Goal: Book appointment/travel/reservation

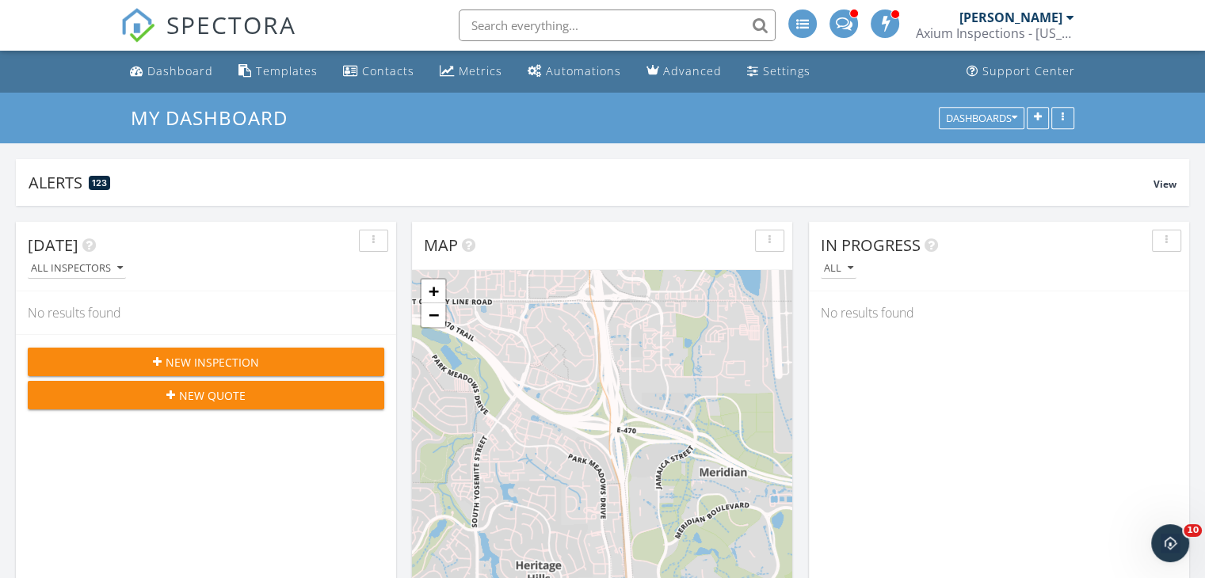
click at [1070, 17] on div at bounding box center [1070, 17] width 8 height 13
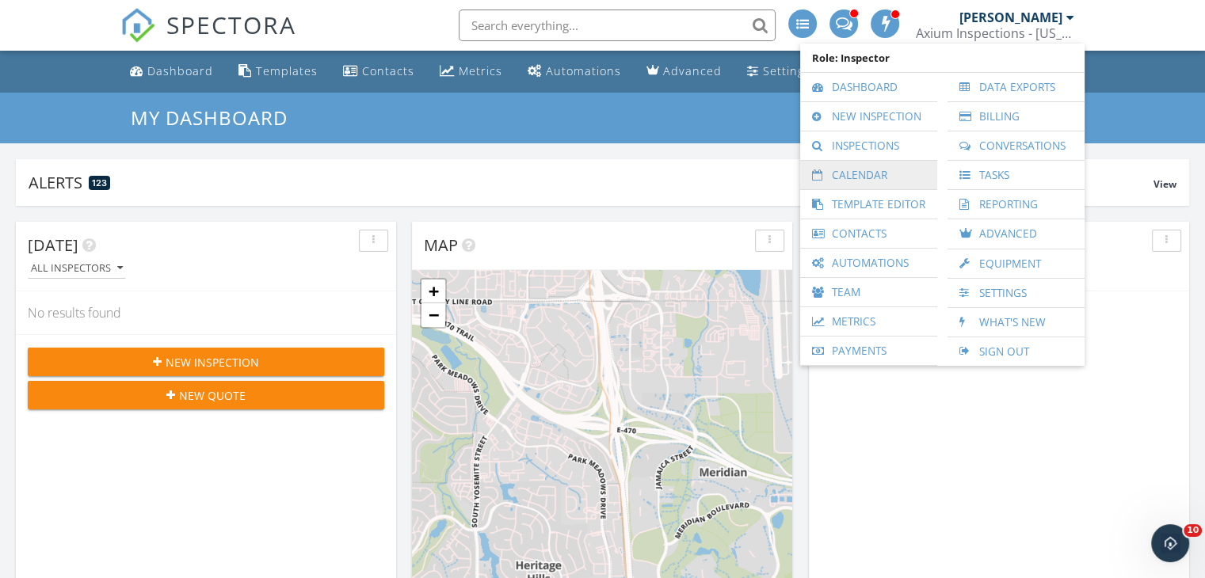
click at [899, 177] on link "Calendar" at bounding box center [868, 175] width 121 height 29
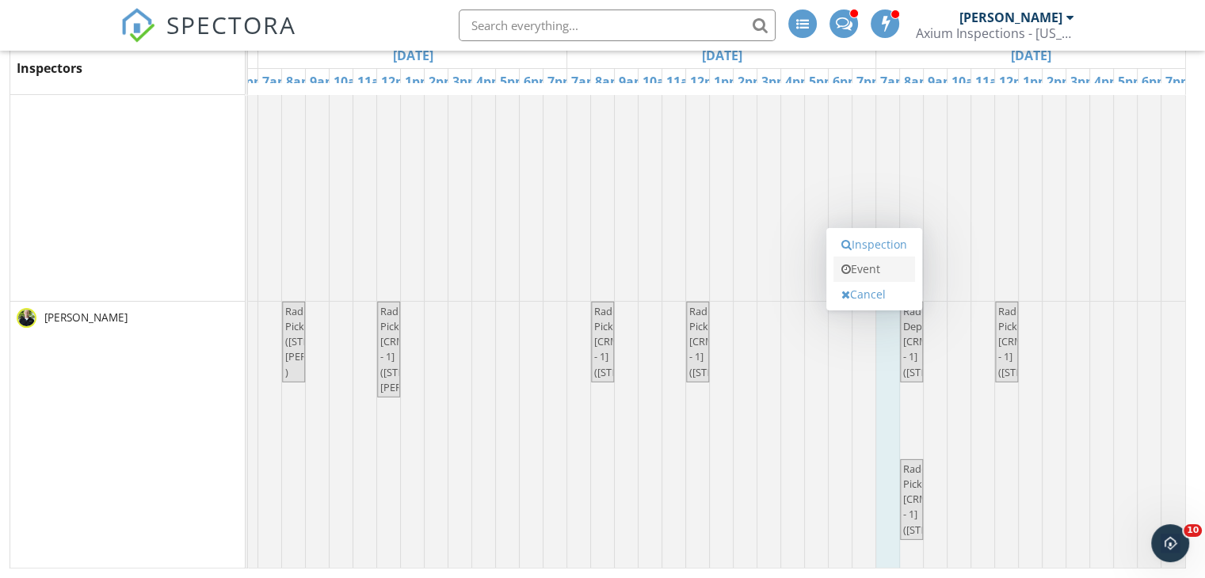
click at [875, 270] on link "Event" at bounding box center [875, 269] width 82 height 25
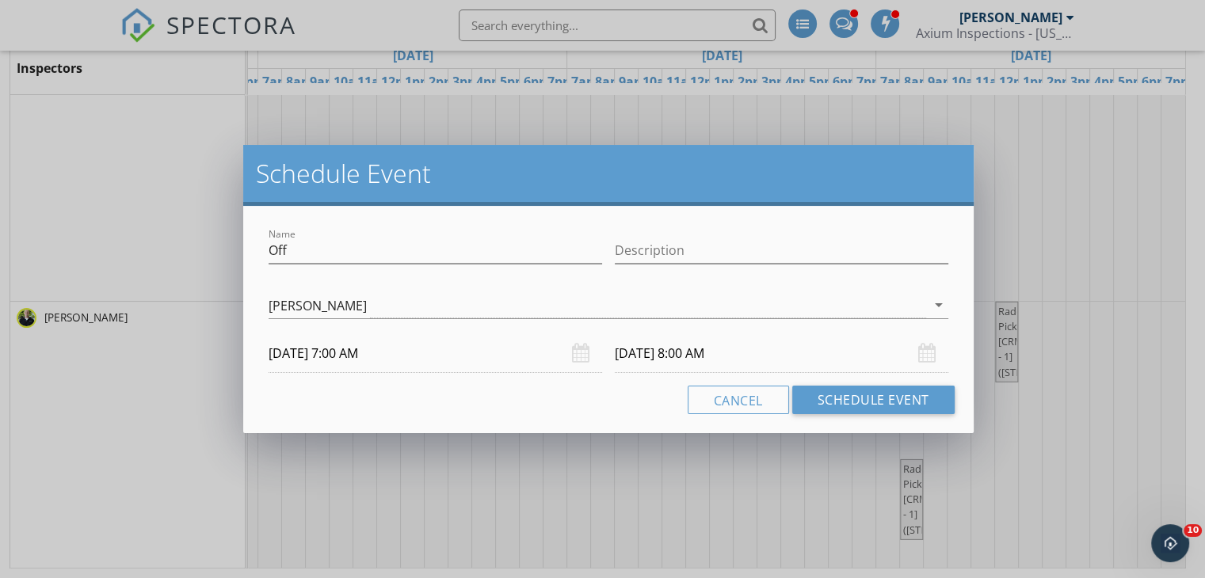
click at [346, 353] on input "[DATE] 7:00 AM" at bounding box center [436, 353] width 334 height 39
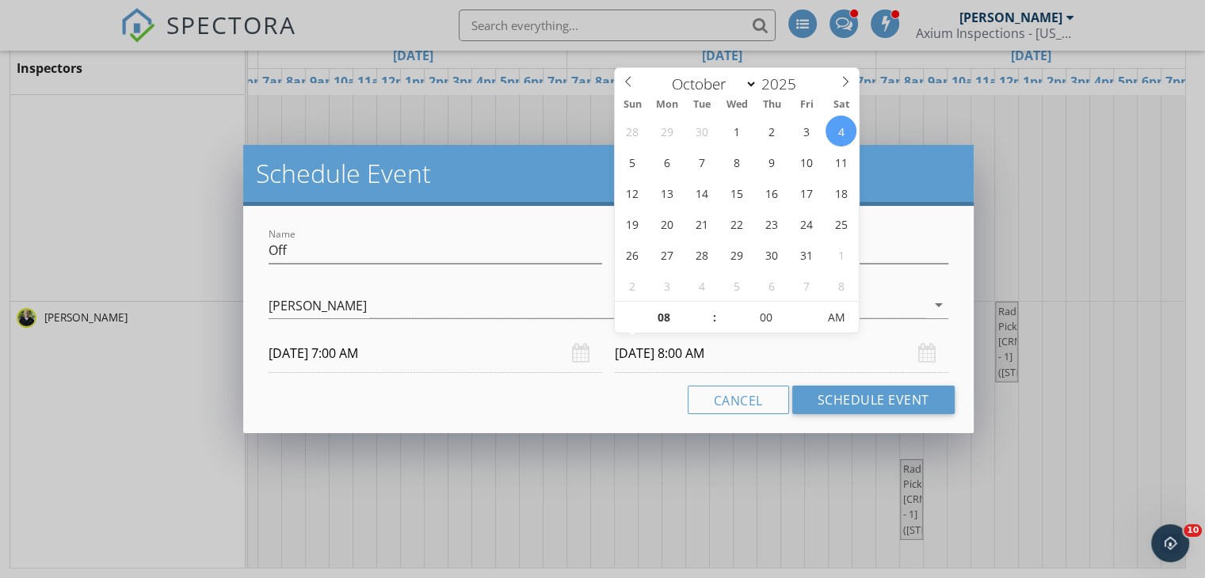
click at [700, 352] on input "[DATE] 8:00 AM" at bounding box center [782, 353] width 334 height 39
type input "05"
click at [808, 307] on span at bounding box center [808, 310] width 11 height 16
type input "[DATE] 8:05 PM"
click at [837, 315] on span "AM" at bounding box center [837, 318] width 44 height 32
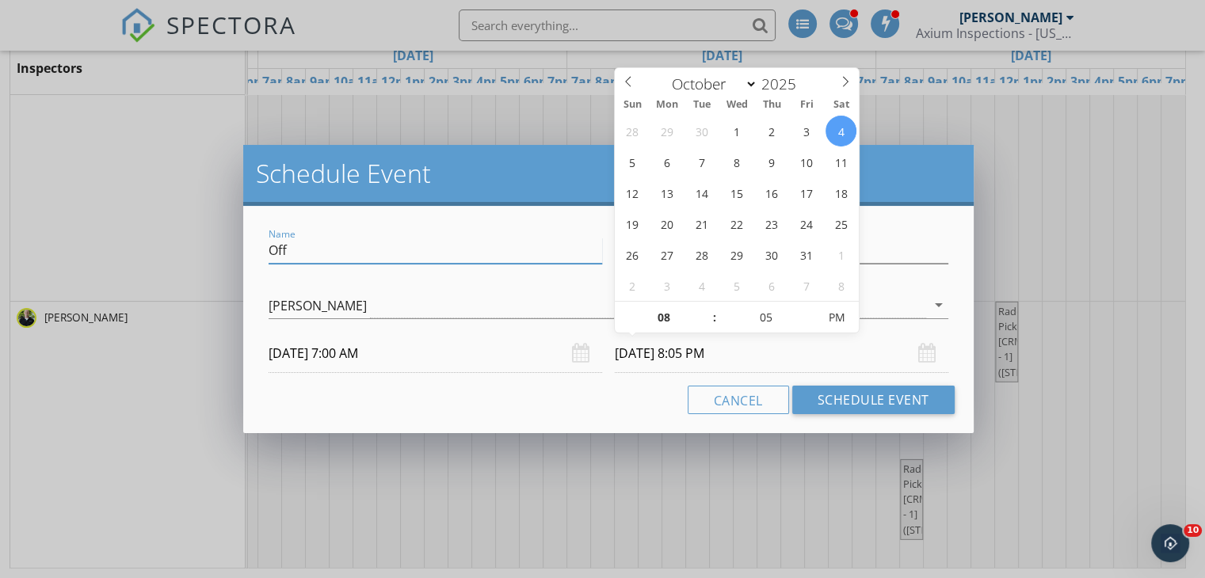
click at [513, 252] on input "Off" at bounding box center [436, 251] width 334 height 26
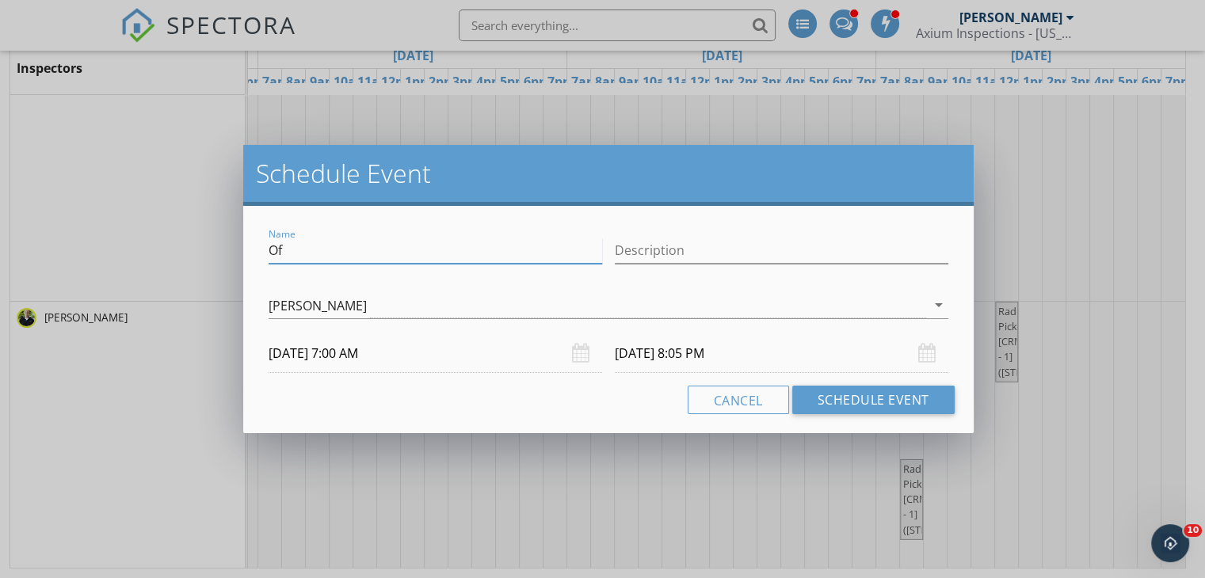
type input "O"
type input "n"
type input "unavailable"
click at [685, 255] on input "Description" at bounding box center [782, 251] width 334 height 26
type input "unavailable"
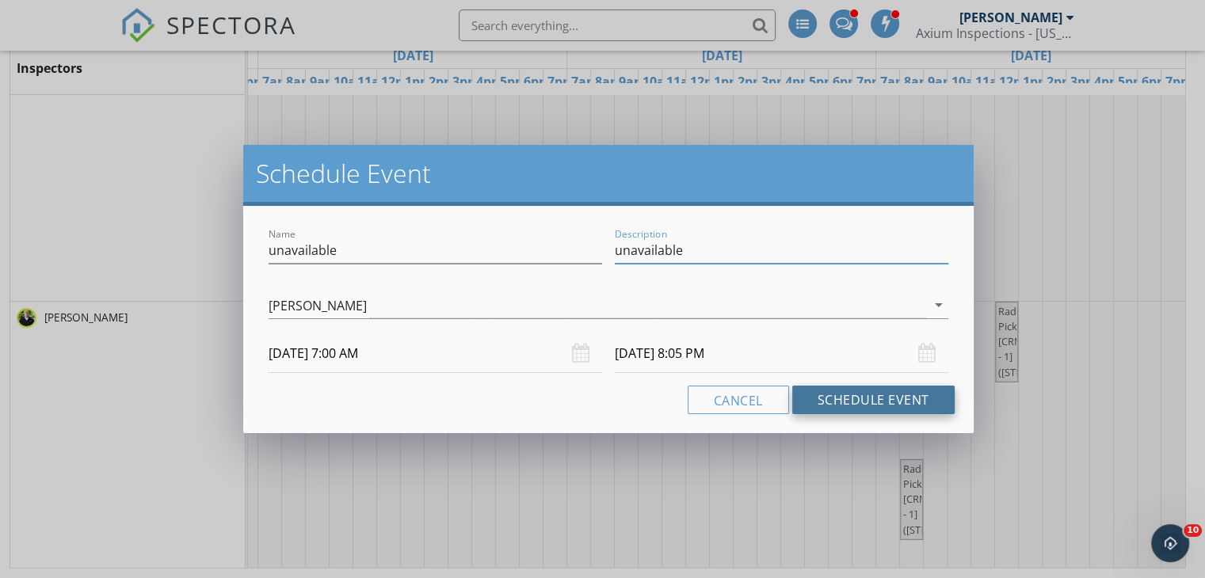
click at [863, 404] on button "Schedule Event" at bounding box center [873, 400] width 162 height 29
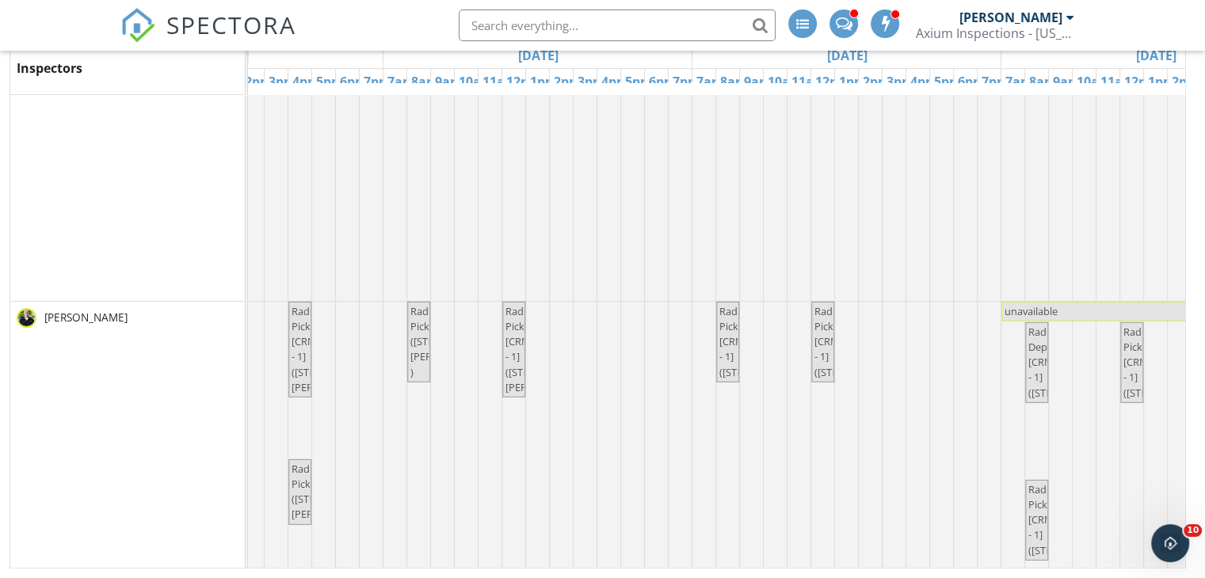
scroll to position [0, 1030]
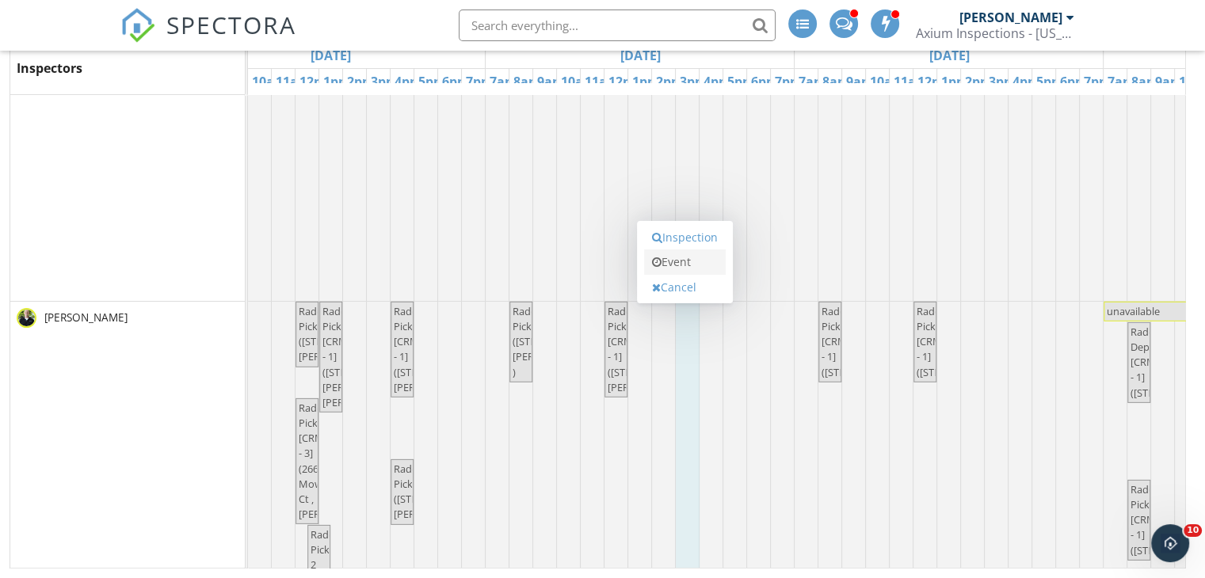
click at [687, 261] on link "Event" at bounding box center [685, 262] width 82 height 25
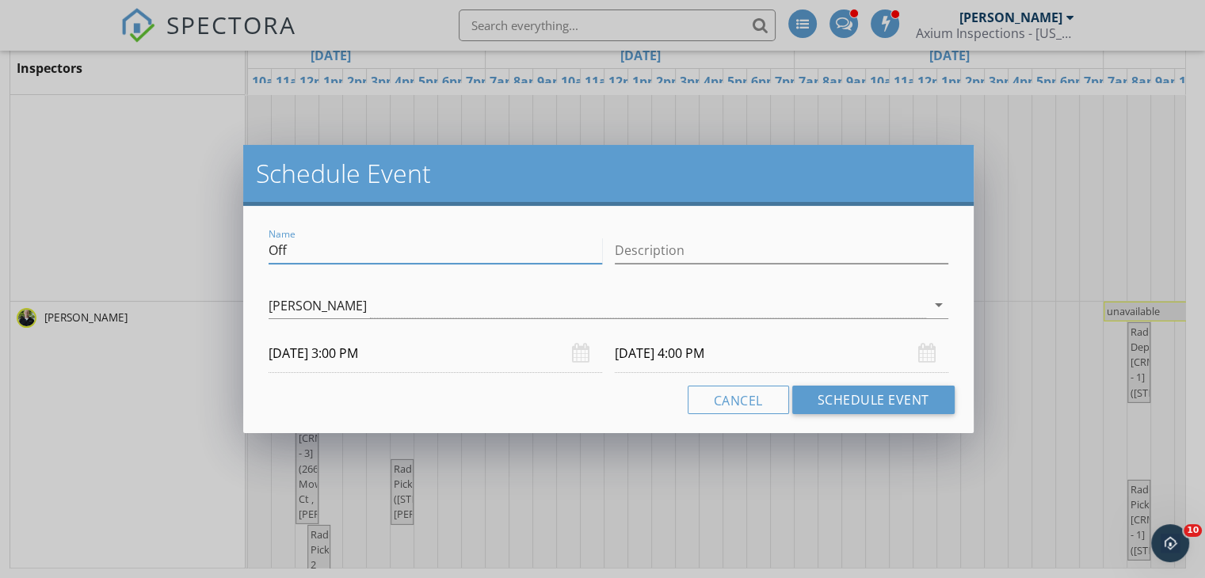
click at [418, 254] on input "Off" at bounding box center [436, 251] width 334 height 26
type input "O"
type input "hard stop therapy"
click at [662, 249] on input "Description" at bounding box center [782, 251] width 334 height 26
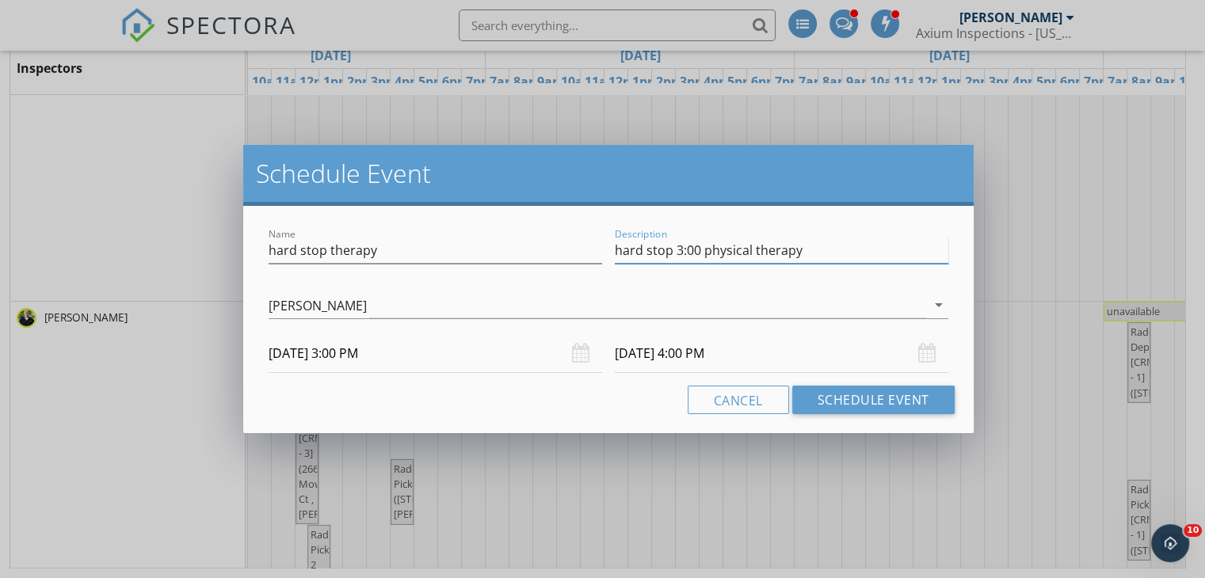
click at [754, 254] on input "hard stop 3:00 physical therapy" at bounding box center [782, 251] width 334 height 26
type input "hard stop 3:00therapy"
click at [708, 349] on input "[DATE] 4:00 PM" at bounding box center [782, 353] width 334 height 39
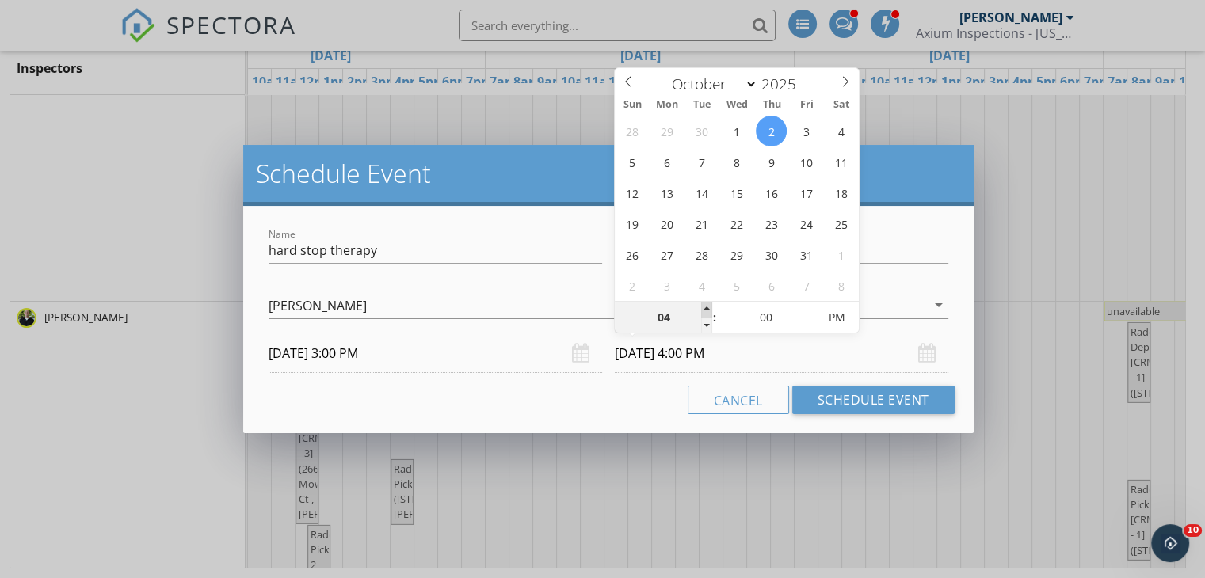
type input "05"
type input "[DATE] 5:00 PM"
click at [708, 307] on span at bounding box center [706, 310] width 11 height 16
type input "06"
type input "[DATE] 6:00 PM"
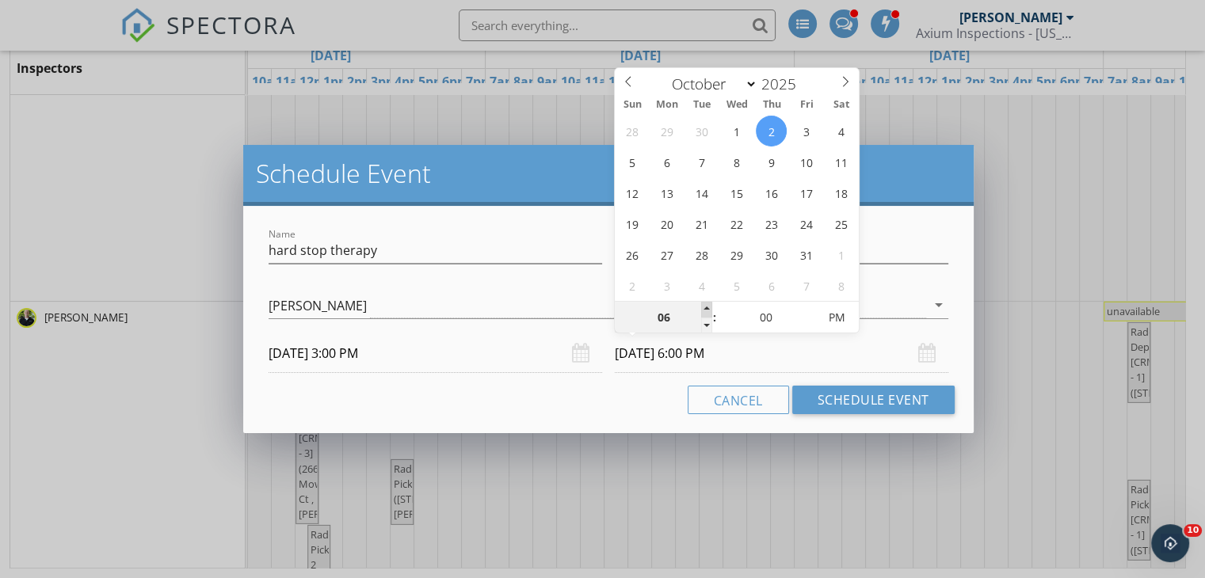
click at [708, 307] on span at bounding box center [706, 310] width 11 height 16
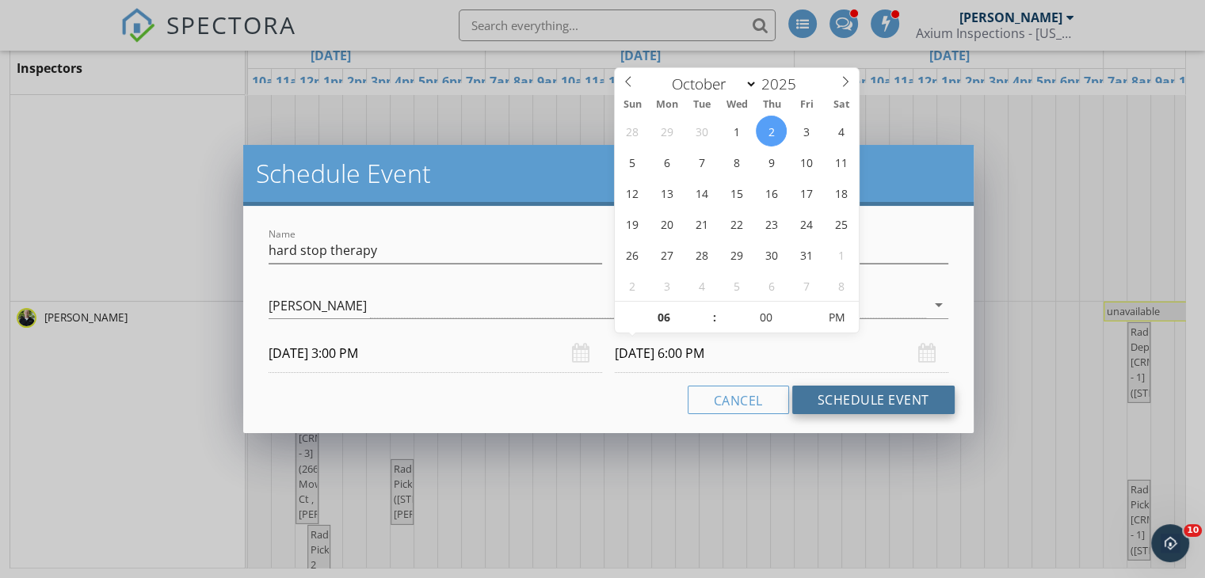
click at [873, 399] on button "Schedule Event" at bounding box center [873, 400] width 162 height 29
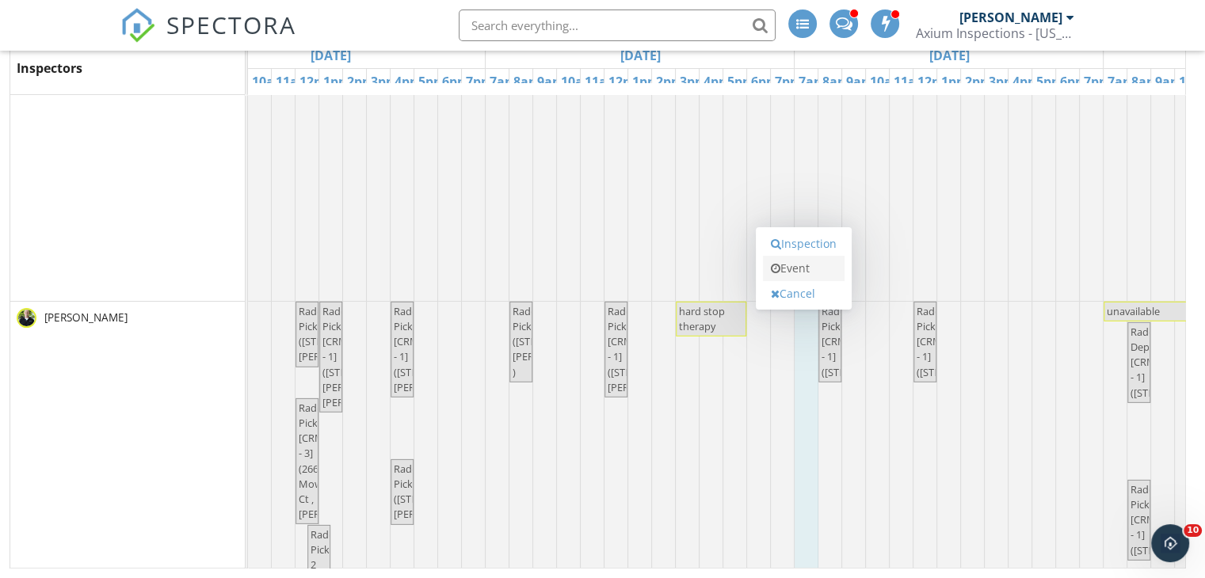
click at [802, 273] on link "Event" at bounding box center [804, 268] width 82 height 25
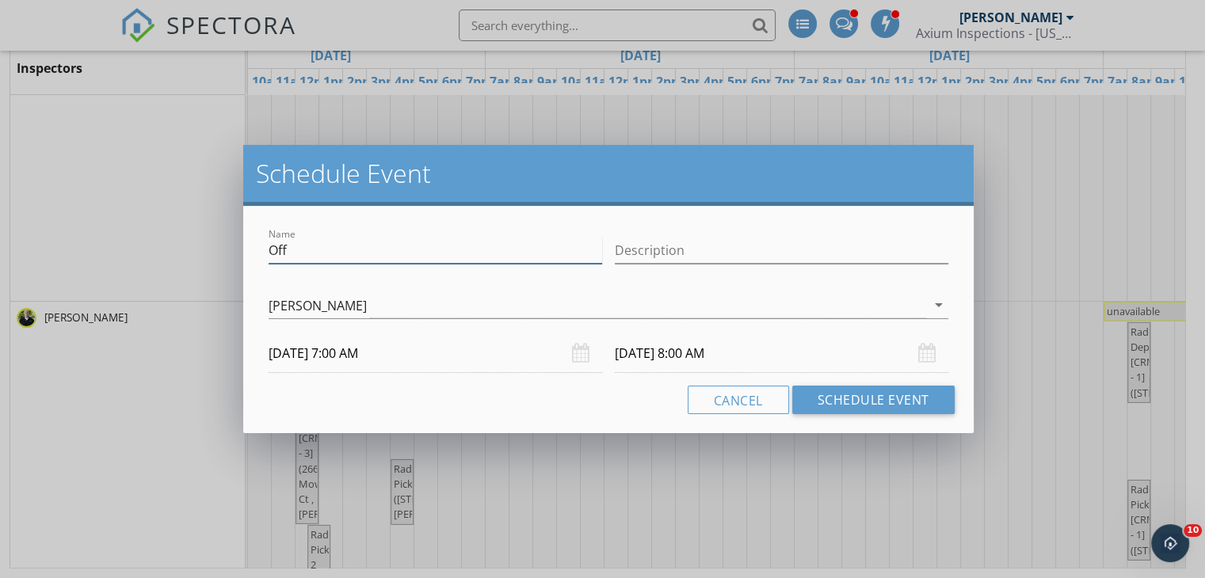
click at [406, 258] on input "Off" at bounding box center [436, 251] width 334 height 26
click at [669, 254] on input "Description" at bounding box center [782, 251] width 334 height 26
type input "[STREET_ADDRESS] blood work"
drag, startPoint x: 843, startPoint y: 251, endPoint x: 613, endPoint y: 232, distance: 230.6
click at [610, 241] on div "Description [STREET_ADDRESS] blood work" at bounding box center [781, 252] width 346 height 55
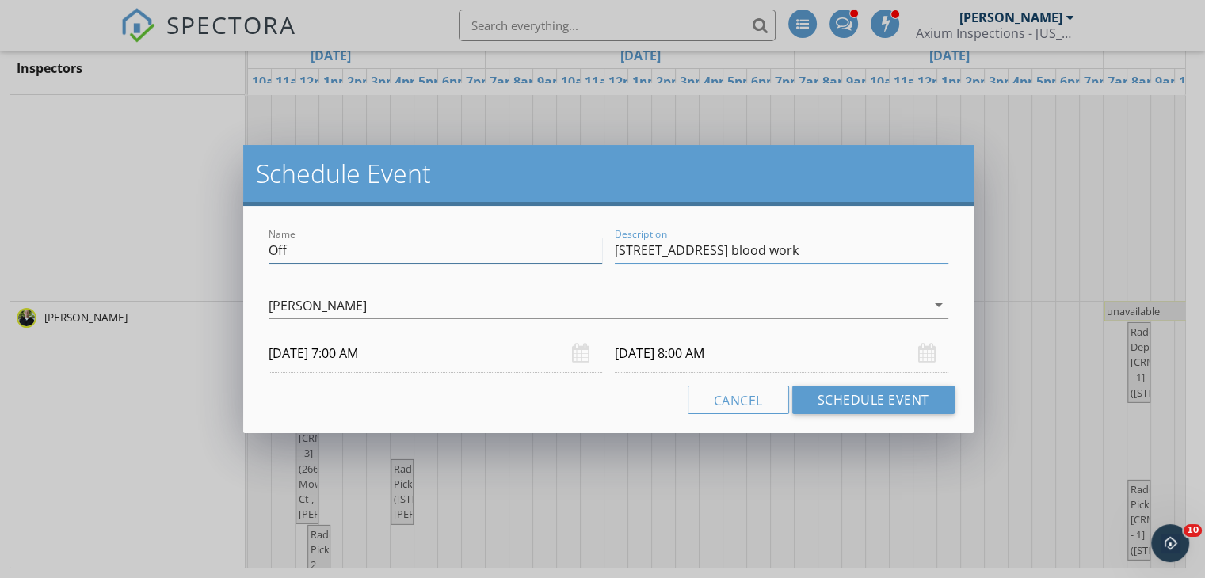
click at [348, 255] on input "Off" at bounding box center [436, 251] width 334 height 26
type input "O"
paste input "[STREET_ADDRESS] blood work"
type input "[STREET_ADDRESS] blood work"
click at [574, 422] on div "Name [STREET_ADDRESS] blood work Description [STREET_ADDRESS] blood work check_…" at bounding box center [608, 319] width 731 height 227
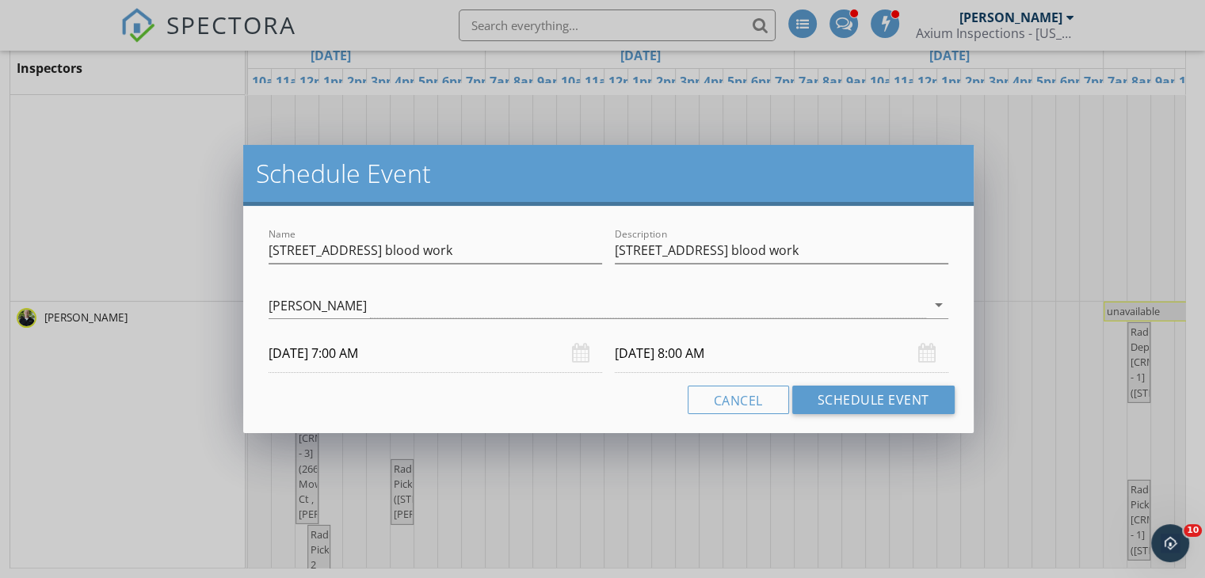
click at [704, 357] on input "[DATE] 8:00 AM" at bounding box center [782, 353] width 334 height 39
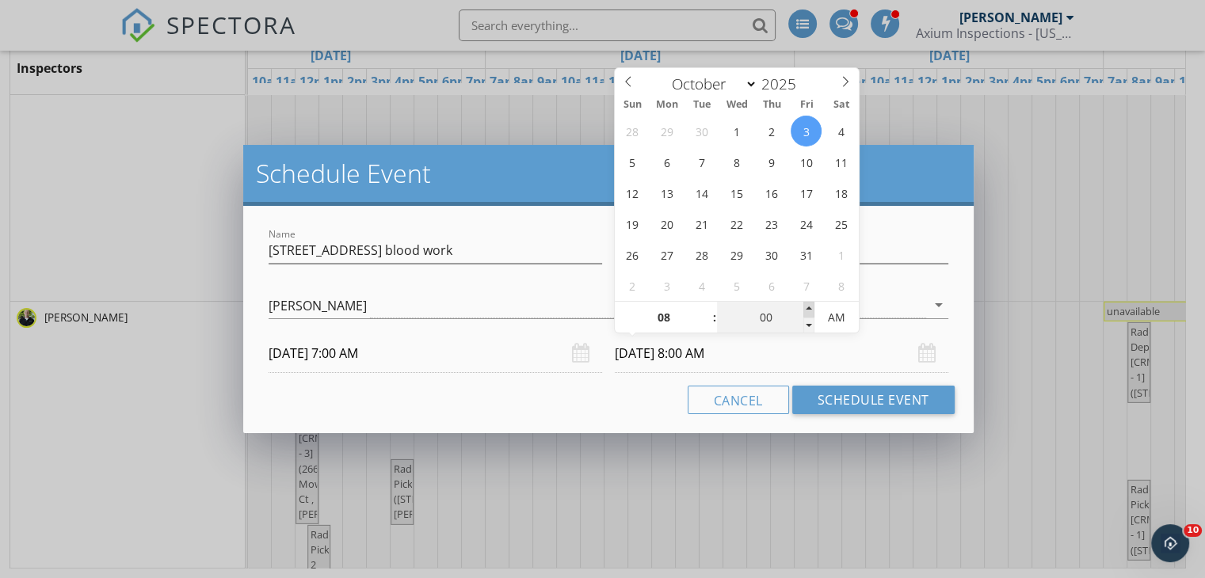
type input "05"
type input "[DATE] 8:05 AM"
click at [807, 308] on span at bounding box center [808, 310] width 11 height 16
type input "10"
type input "[DATE] 8:10 AM"
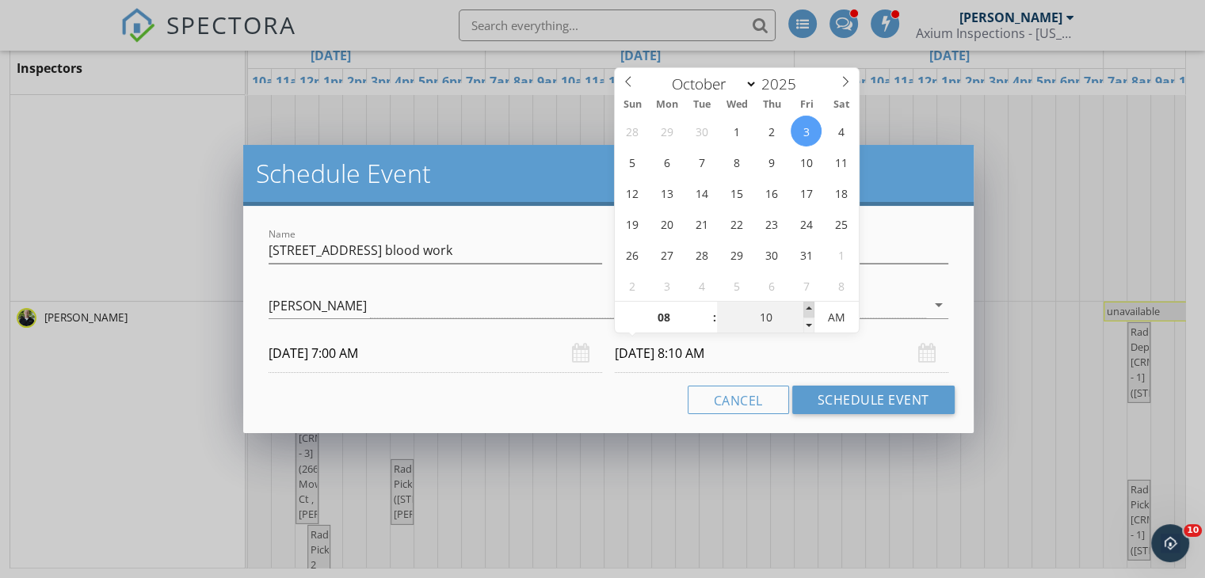
click at [807, 308] on span at bounding box center [808, 310] width 11 height 16
type input "15"
type input "[DATE] 8:15 AM"
click at [807, 308] on span at bounding box center [808, 310] width 11 height 16
type input "20"
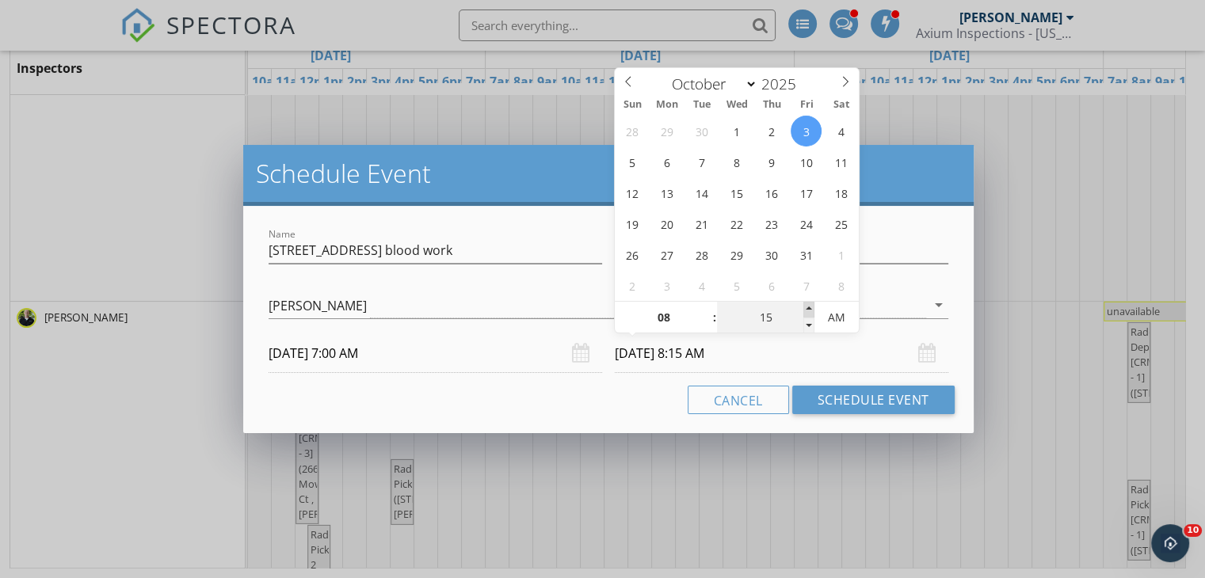
type input "[DATE] 8:20 AM"
click at [807, 308] on span at bounding box center [808, 310] width 11 height 16
type input "25"
type input "[DATE] 8:25 AM"
click at [807, 308] on span at bounding box center [808, 310] width 11 height 16
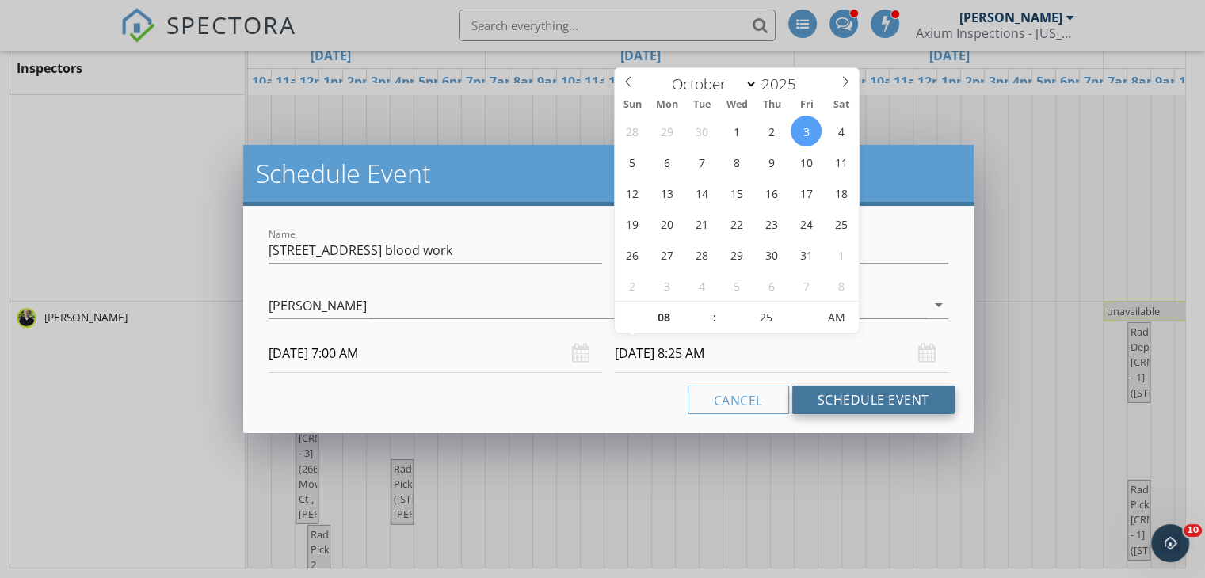
click at [860, 403] on button "Schedule Event" at bounding box center [873, 400] width 162 height 29
